Goal: Information Seeking & Learning: Find specific fact

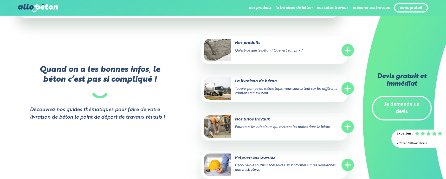
scroll to position [944, 0]
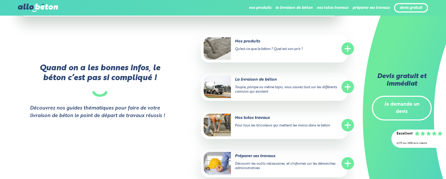
click at [349, 49] on line at bounding box center [347, 49] width 5 height 0
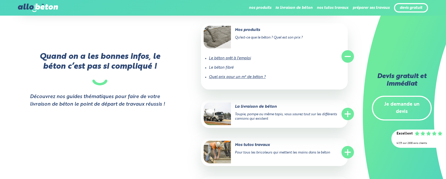
scroll to position [962, 0]
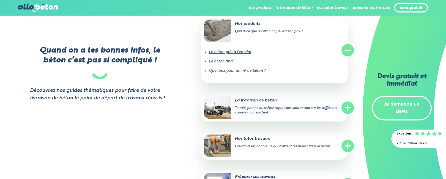
click at [309, 47] on li "Le béton prêt à l'emploi" at bounding box center [274, 51] width 131 height 9
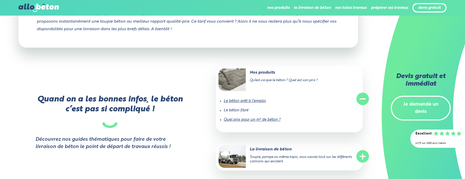
scroll to position [894, 0]
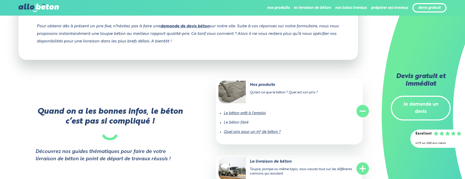
click at [249, 130] on link "Quel prix pour un m³ de béton ?" at bounding box center [252, 132] width 57 height 4
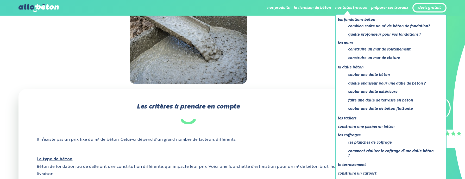
scroll to position [102, 0]
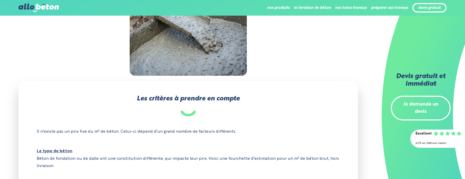
click at [274, 62] on div at bounding box center [187, 37] width 339 height 78
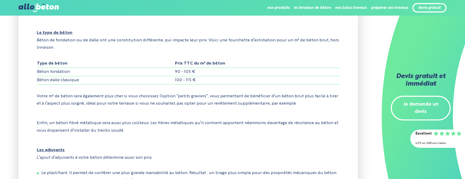
scroll to position [225, 0]
